Goal: Task Accomplishment & Management: Complete application form

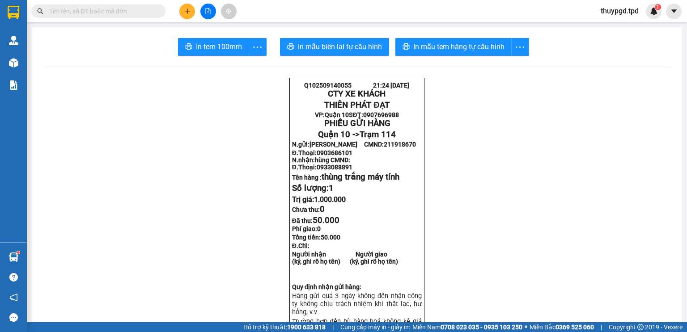
click at [194, 13] on button at bounding box center [187, 12] width 16 height 16
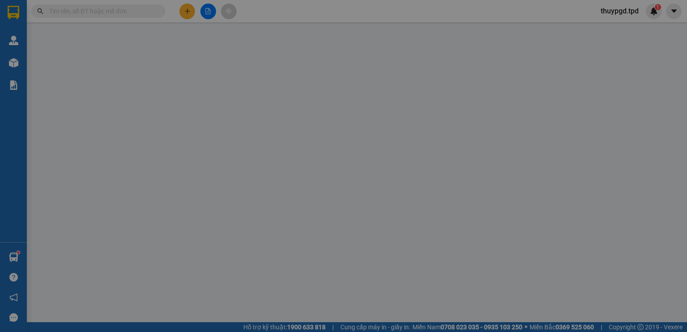
click at [190, 13] on span "Yêu cầu xuất hóa đơn điện tử" at bounding box center [148, 14] width 94 height 7
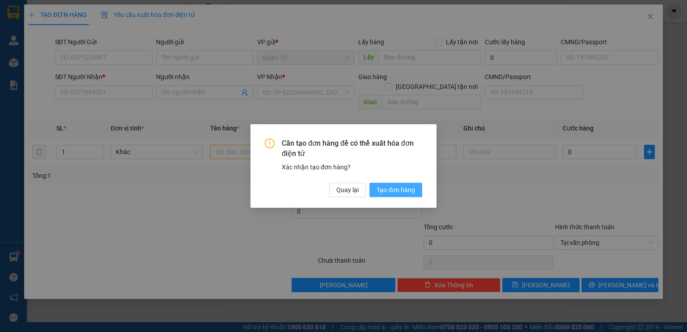
click at [381, 188] on span "Tạo đơn hàng" at bounding box center [395, 190] width 38 height 10
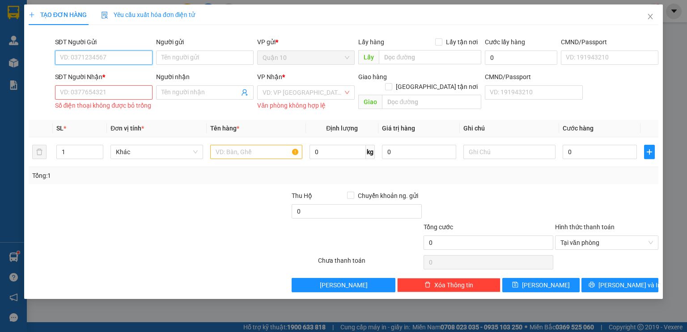
click at [137, 60] on input "SĐT Người Gửi" at bounding box center [103, 58] width 97 height 14
type input "0909845783"
click at [181, 61] on input "Người gửi" at bounding box center [204, 58] width 97 height 14
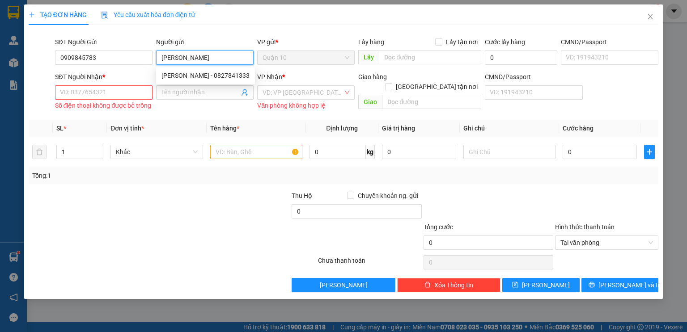
type input "[PERSON_NAME]"
click at [115, 93] on input "SĐT Người Nhận *" at bounding box center [103, 92] width 97 height 14
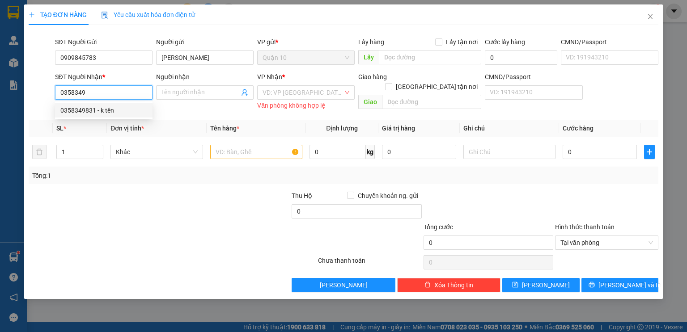
click at [99, 111] on div "0358349831 - k tên" at bounding box center [103, 111] width 87 height 10
type input "0358349831"
type input "k tên"
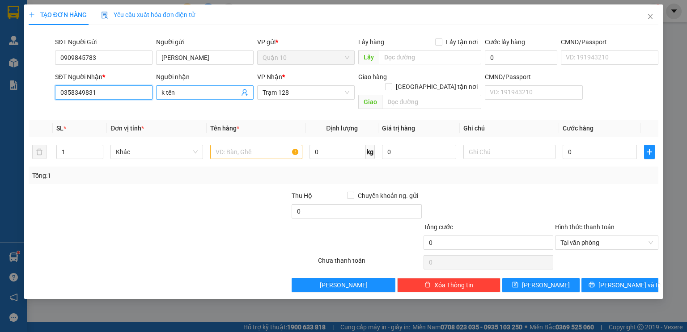
type input "0358349831"
click at [193, 91] on input "k tên" at bounding box center [200, 93] width 78 height 10
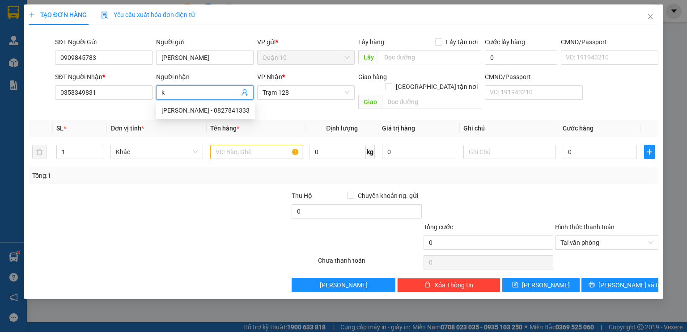
type input "k"
type input "A"
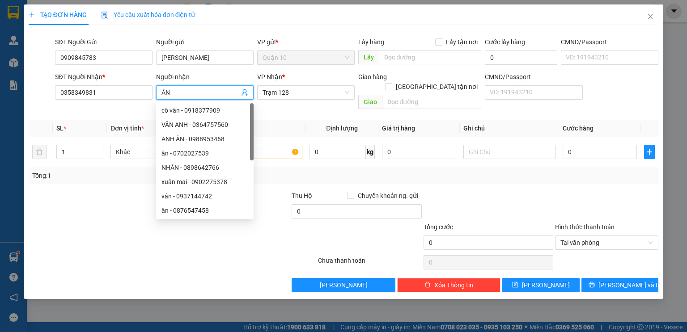
type input "ÂN"
click at [195, 26] on div "TẠO ĐƠN HÀNG Yêu cầu xuất hóa đơn điện tử Transit Pickup Surcharge Ids Transit …" at bounding box center [343, 148] width 629 height 288
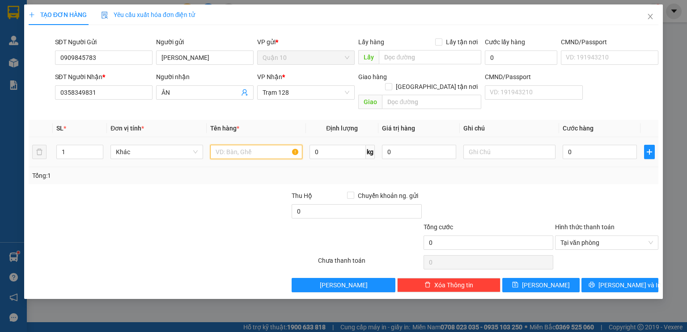
click at [268, 145] on input "text" at bounding box center [256, 152] width 92 height 14
type input "THÙNG MÚT CUA SỐNG"
click at [383, 145] on input "0" at bounding box center [419, 152] width 74 height 14
click at [550, 191] on div at bounding box center [487, 206] width 131 height 31
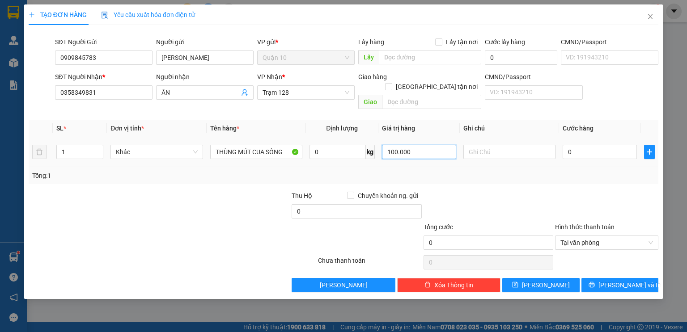
click at [435, 146] on input "100.000" at bounding box center [419, 152] width 74 height 14
type input "1.000.000"
click at [469, 176] on div "Transit Pickup Surcharge Ids Transit Deliver Surcharge Ids Transit Deliver Surc…" at bounding box center [343, 162] width 629 height 260
click at [569, 145] on input "0" at bounding box center [599, 152] width 74 height 14
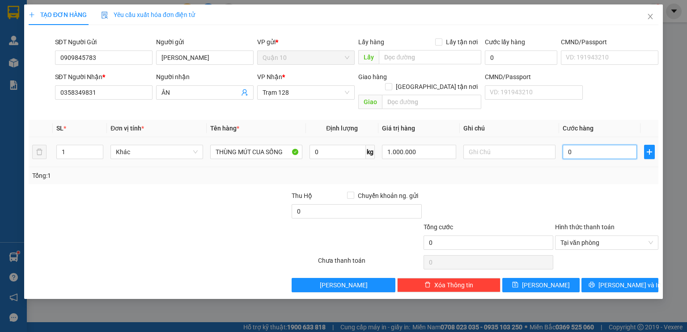
type input "7"
type input "70"
type input "70.000"
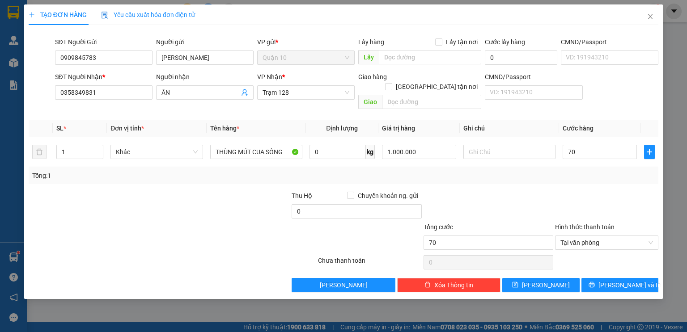
type input "70.000"
click at [552, 179] on div "Transit Pickup Surcharge Ids Transit Deliver Surcharge Ids Transit Deliver Surc…" at bounding box center [343, 162] width 629 height 260
click at [498, 145] on input "text" at bounding box center [509, 152] width 92 height 14
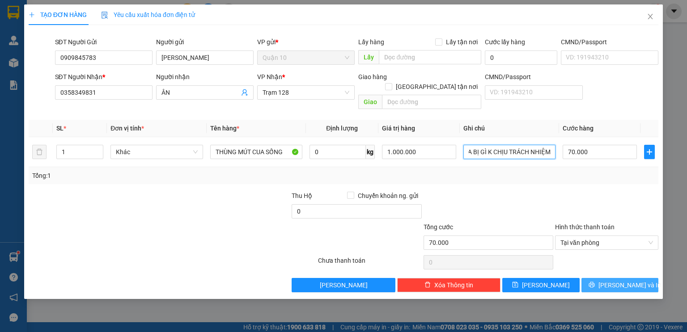
type input "GỌI GẤP,CUA BỊ GÌ K CHỊU TRÁCH NHIỆM"
click at [608, 278] on button "[PERSON_NAME] và In" at bounding box center [619, 285] width 77 height 14
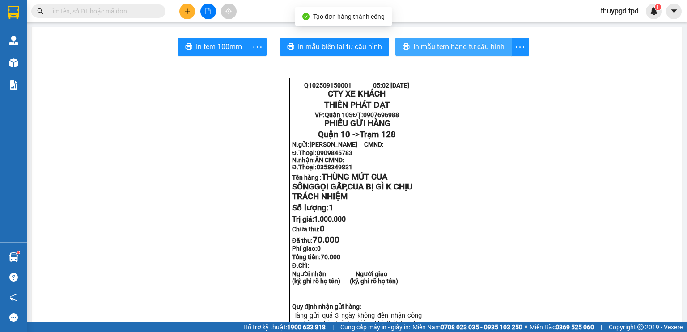
click at [461, 48] on span "In mẫu tem hàng tự cấu hình" at bounding box center [458, 46] width 91 height 11
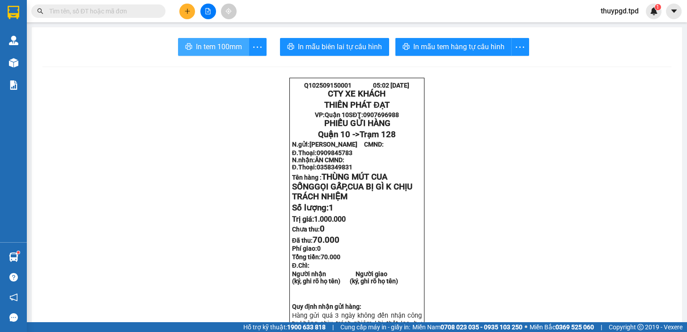
click at [209, 51] on span "In tem 100mm" at bounding box center [219, 46] width 46 height 11
